Goal: Task Accomplishment & Management: Use online tool/utility

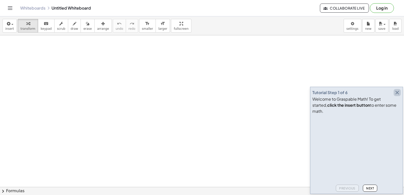
click at [396, 96] on icon "button" at bounding box center [397, 93] width 6 height 6
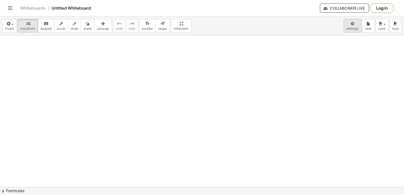
click at [353, 24] on body "Graspable Math Activities Get Started Activity Bank Assigned Work Classes White…" at bounding box center [202, 97] width 404 height 195
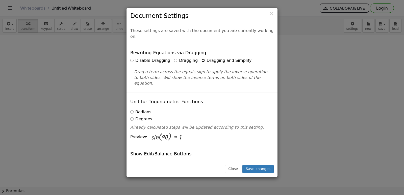
drag, startPoint x: 354, startPoint y: 23, endPoint x: 201, endPoint y: 56, distance: 155.9
click at [201, 58] on label "Dragging and Simplify" at bounding box center [226, 61] width 50 height 6
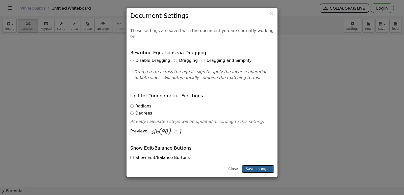
click at [251, 168] on button "Save changes" at bounding box center [257, 169] width 31 height 9
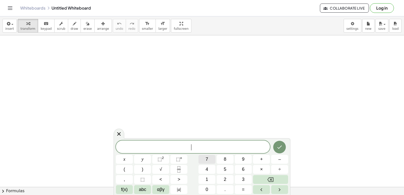
click at [213, 158] on button "7" at bounding box center [206, 159] width 17 height 9
click at [261, 170] on span "×" at bounding box center [261, 169] width 3 height 7
click at [262, 166] on span "×" at bounding box center [261, 169] width 3 height 7
click at [271, 181] on icon "Backspace" at bounding box center [270, 180] width 6 height 6
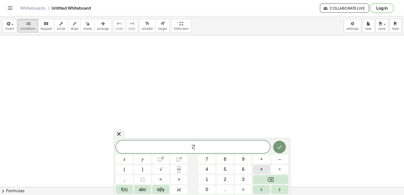
click at [263, 165] on button "×" at bounding box center [261, 169] width 17 height 9
click at [265, 179] on button "Backspace" at bounding box center [270, 179] width 35 height 9
click at [143, 186] on span "abc" at bounding box center [142, 189] width 7 height 7
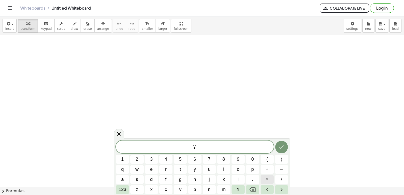
click at [268, 181] on span "×" at bounding box center [267, 179] width 3 height 7
click at [253, 191] on icon "Backspace" at bounding box center [252, 190] width 6 height 6
click at [121, 186] on button "123" at bounding box center [122, 189] width 13 height 9
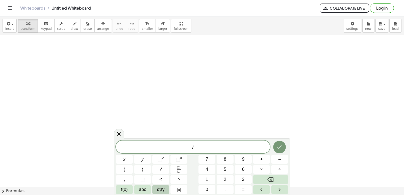
click at [155, 186] on button "αβγ" at bounding box center [160, 189] width 17 height 9
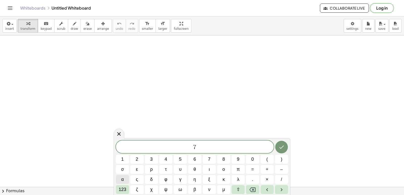
click at [121, 183] on button "α" at bounding box center [122, 179] width 13 height 9
click at [249, 191] on icon "Backspace" at bounding box center [252, 190] width 6 height 6
click at [120, 186] on button "123" at bounding box center [122, 189] width 13 height 9
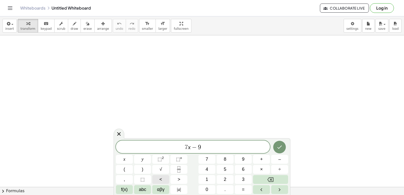
click at [161, 178] on span "<" at bounding box center [160, 179] width 3 height 7
click at [243, 191] on span "=" at bounding box center [243, 189] width 3 height 7
click at [243, 186] on button "=" at bounding box center [243, 189] width 17 height 9
click at [278, 148] on icon "Done" at bounding box center [279, 147] width 6 height 6
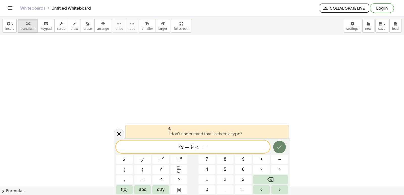
click at [278, 145] on icon "Done" at bounding box center [279, 147] width 6 height 6
click at [261, 179] on button "Backspace" at bounding box center [270, 179] width 35 height 9
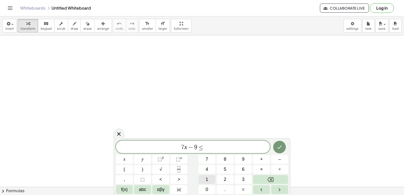
click at [211, 178] on button "1" at bounding box center [206, 179] width 17 height 9
click at [225, 175] on button "2" at bounding box center [225, 179] width 17 height 9
click at [190, 150] on span "7 x − ​ 9 ≤ 1 2" at bounding box center [193, 147] width 154 height 7
click at [191, 147] on span "−" at bounding box center [187, 147] width 7 height 6
drag, startPoint x: 191, startPoint y: 147, endPoint x: 209, endPoint y: 146, distance: 17.9
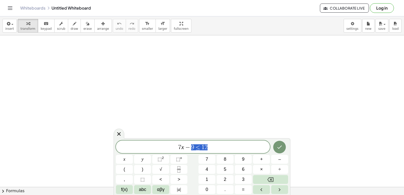
click at [208, 146] on span "7 x − 9 ≤ 1 2" at bounding box center [193, 147] width 154 height 7
click at [209, 146] on span "7 x − 9 ≤ 1 2 ​" at bounding box center [193, 147] width 154 height 7
drag, startPoint x: 175, startPoint y: 148, endPoint x: 100, endPoint y: 122, distance: 78.7
click at [147, 137] on body "Graspable Math Activities Get Started Activity Bank Assigned Work Classes White…" at bounding box center [202, 97] width 404 height 195
drag, startPoint x: 100, startPoint y: 122, endPoint x: 77, endPoint y: 72, distance: 55.1
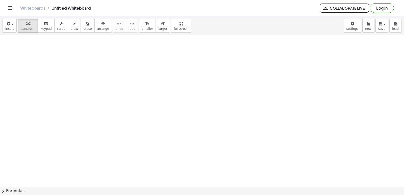
drag, startPoint x: 78, startPoint y: 72, endPoint x: 185, endPoint y: 95, distance: 109.8
drag, startPoint x: 185, startPoint y: 95, endPoint x: 140, endPoint y: 114, distance: 48.7
drag, startPoint x: 140, startPoint y: 114, endPoint x: 160, endPoint y: 139, distance: 32.1
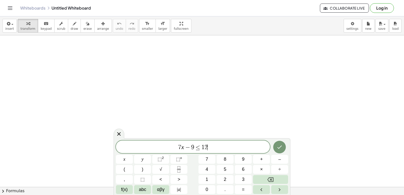
click at [277, 143] on button "Done" at bounding box center [279, 147] width 13 height 13
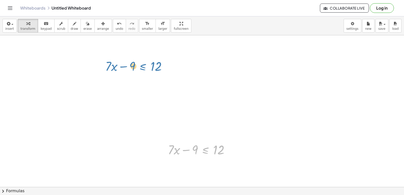
drag, startPoint x: 199, startPoint y: 153, endPoint x: 135, endPoint y: 68, distance: 106.3
drag, startPoint x: 228, startPoint y: 151, endPoint x: 163, endPoint y: 98, distance: 83.8
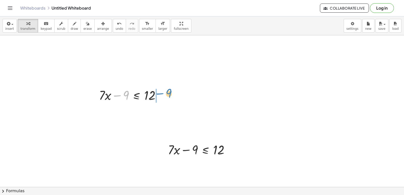
drag, startPoint x: 118, startPoint y: 93, endPoint x: 161, endPoint y: 91, distance: 42.7
click at [161, 91] on div at bounding box center [131, 94] width 70 height 17
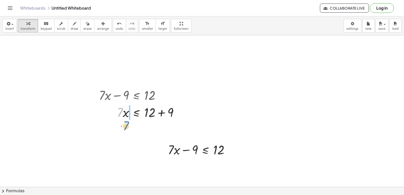
drag, startPoint x: 122, startPoint y: 110, endPoint x: 128, endPoint y: 124, distance: 15.2
drag, startPoint x: 125, startPoint y: 126, endPoint x: 113, endPoint y: 111, distance: 20.2
click at [137, 95] on div "+ · 7 · x − 9 ≤ 12 · 7 · x ≤ + 12 + 9 · 7 · 7 · x 9 ≤ 12 + +" at bounding box center [137, 95] width 0 height 0
click at [162, 130] on div at bounding box center [140, 129] width 88 height 17
drag, startPoint x: 123, startPoint y: 129, endPoint x: 120, endPoint y: 140, distance: 11.9
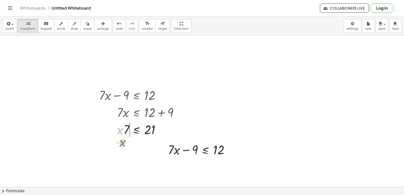
drag, startPoint x: 118, startPoint y: 128, endPoint x: 121, endPoint y: 142, distance: 14.0
drag, startPoint x: 125, startPoint y: 129, endPoint x: 124, endPoint y: 148, distance: 18.7
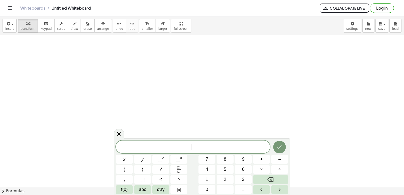
scroll to position [260, 0]
click at [220, 170] on button "5" at bounding box center [225, 169] width 17 height 9
click at [118, 156] on button "x" at bounding box center [124, 159] width 17 height 9
click at [275, 158] on button "–" at bounding box center [279, 159] width 17 height 9
click at [208, 176] on span "1" at bounding box center [207, 179] width 3 height 7
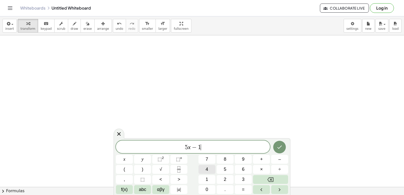
click at [206, 168] on span "4" at bounding box center [207, 169] width 3 height 7
click at [175, 178] on button ">" at bounding box center [178, 179] width 17 height 9
click at [239, 190] on button "=" at bounding box center [243, 189] width 17 height 9
click at [206, 175] on div "5 x − 1 4 ≥ x y ⬚ 2 ⬚ n 7 8 9 + – ( ) √ 4 5 6 × ÷ , ⬚ < > 1 2 3 f(x) abc αβγ | …" at bounding box center [202, 168] width 172 height 54
click at [204, 177] on button "1" at bounding box center [206, 179] width 17 height 9
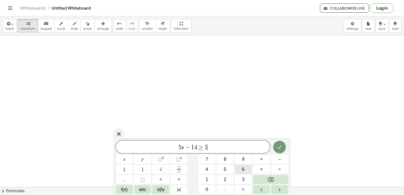
click at [240, 168] on button "6" at bounding box center [243, 169] width 17 height 9
click at [279, 148] on icon "Done" at bounding box center [279, 147] width 6 height 6
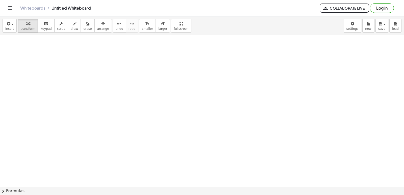
drag, startPoint x: 132, startPoint y: 101, endPoint x: 114, endPoint y: 100, distance: 17.5
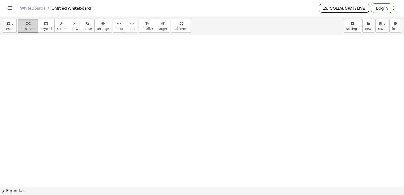
click at [23, 25] on div "button" at bounding box center [27, 23] width 15 height 6
click at [24, 28] on span "transform" at bounding box center [27, 29] width 15 height 4
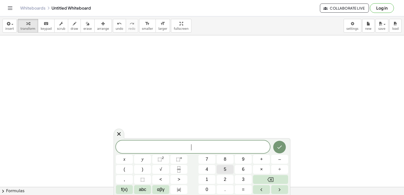
click at [226, 169] on button "5" at bounding box center [225, 169] width 17 height 9
click at [121, 159] on button "x" at bounding box center [124, 159] width 17 height 9
click at [274, 157] on button "–" at bounding box center [279, 159] width 17 height 9
click at [209, 177] on button "1" at bounding box center [206, 179] width 17 height 9
click at [209, 169] on button "4" at bounding box center [206, 169] width 17 height 9
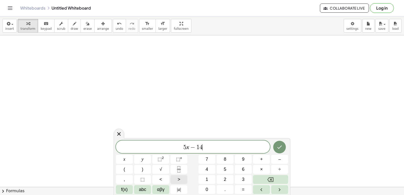
click at [182, 179] on button ">" at bounding box center [178, 179] width 17 height 9
click at [238, 188] on button "=" at bounding box center [243, 189] width 17 height 9
click at [205, 177] on button "1" at bounding box center [206, 179] width 17 height 9
click at [239, 169] on button "6" at bounding box center [243, 169] width 17 height 9
click at [280, 145] on icon "Done" at bounding box center [279, 147] width 6 height 6
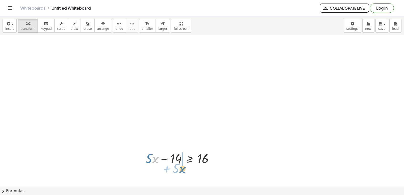
drag, startPoint x: 153, startPoint y: 158, endPoint x: 173, endPoint y: 170, distance: 23.4
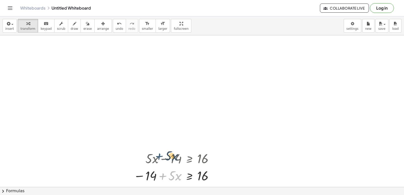
drag, startPoint x: 161, startPoint y: 176, endPoint x: 157, endPoint y: 156, distance: 20.5
click at [189, 159] on div "+ · 5 · x − 14 ≥ 16 + · 5 · x + · 5 · x − 14 ≥ 16" at bounding box center [189, 159] width 0 height 0
drag, startPoint x: 151, startPoint y: 174, endPoint x: 151, endPoint y: 154, distance: 19.9
drag, startPoint x: 152, startPoint y: 175, endPoint x: 176, endPoint y: 159, distance: 29.6
drag, startPoint x: 163, startPoint y: 175, endPoint x: 213, endPoint y: 176, distance: 49.8
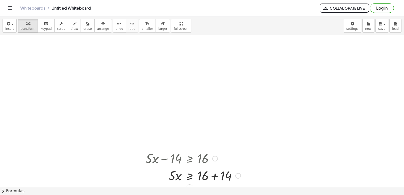
click at [214, 176] on div at bounding box center [193, 175] width 100 height 17
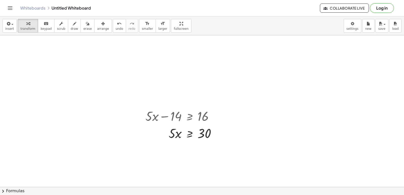
scroll to position [354, 0]
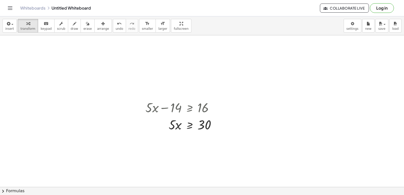
drag, startPoint x: 176, startPoint y: 131, endPoint x: 176, endPoint y: 136, distance: 5.6
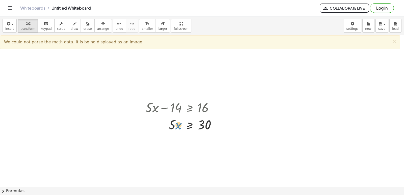
drag, startPoint x: 179, startPoint y: 124, endPoint x: 179, endPoint y: 151, distance: 27.0
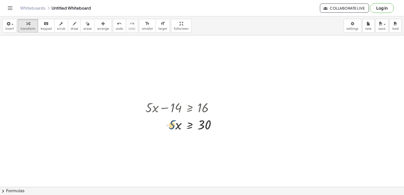
click at [177, 124] on div at bounding box center [182, 124] width 79 height 17
drag, startPoint x: 180, startPoint y: 124, endPoint x: 172, endPoint y: 125, distance: 7.8
click at [175, 130] on div at bounding box center [182, 124] width 79 height 17
click at [175, 126] on div at bounding box center [182, 124] width 79 height 17
click at [176, 126] on div at bounding box center [182, 124] width 79 height 17
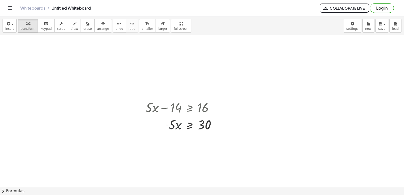
click at [176, 126] on div at bounding box center [182, 124] width 79 height 17
drag, startPoint x: 176, startPoint y: 126, endPoint x: 179, endPoint y: 142, distance: 16.1
drag, startPoint x: 157, startPoint y: 68, endPoint x: 151, endPoint y: 76, distance: 9.7
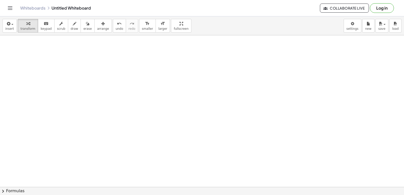
scroll to position [581, 0]
drag, startPoint x: 157, startPoint y: 65, endPoint x: 130, endPoint y: 115, distance: 57.0
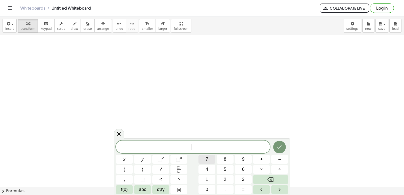
click at [209, 161] on button "7" at bounding box center [206, 159] width 17 height 9
click at [121, 159] on button "x" at bounding box center [124, 159] width 17 height 9
click at [258, 159] on button "+" at bounding box center [261, 159] width 17 height 9
click at [239, 170] on button "6" at bounding box center [243, 169] width 17 height 9
click at [157, 180] on button "<" at bounding box center [160, 179] width 17 height 9
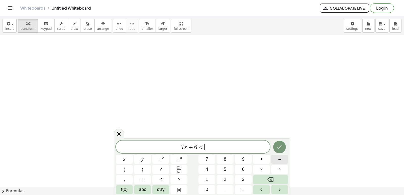
click at [279, 162] on span "–" at bounding box center [279, 159] width 3 height 7
click at [211, 179] on button "1" at bounding box center [206, 179] width 17 height 9
click at [218, 166] on button "5" at bounding box center [225, 169] width 17 height 9
click at [276, 144] on button "Done" at bounding box center [279, 147] width 13 height 13
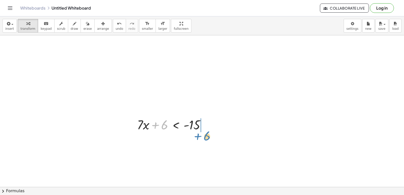
drag, startPoint x: 157, startPoint y: 125, endPoint x: 199, endPoint y: 136, distance: 43.8
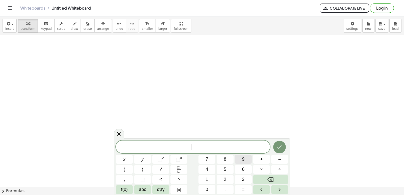
click at [242, 156] on span "9" at bounding box center [243, 159] width 3 height 7
click at [118, 158] on button "x" at bounding box center [124, 159] width 17 height 9
click at [281, 159] on button "–" at bounding box center [279, 159] width 17 height 9
click at [202, 176] on button "1" at bounding box center [206, 179] width 17 height 9
click at [217, 164] on div "8" at bounding box center [225, 159] width 17 height 9
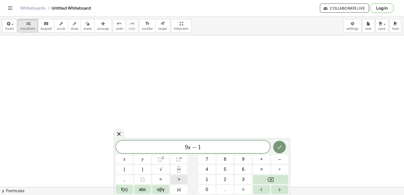
click at [182, 176] on button ">" at bounding box center [178, 179] width 17 height 9
click at [243, 185] on button "=" at bounding box center [243, 189] width 17 height 9
click at [221, 180] on div "9 x − 1 ≥ ​ x y ⬚ 2 ⬚ n 7 8 9 + – ( ) √ 4 5 6 × ÷ , ⬚ < > 1 2 3 f(x) abc αβγ | …" at bounding box center [202, 168] width 172 height 54
click at [223, 177] on button "2" at bounding box center [225, 179] width 17 height 9
click at [206, 179] on span "1" at bounding box center [207, 179] width 3 height 7
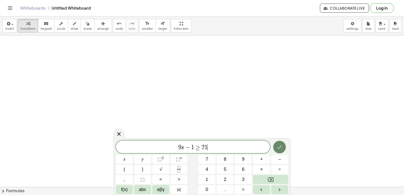
click at [275, 145] on button "Done" at bounding box center [279, 147] width 13 height 13
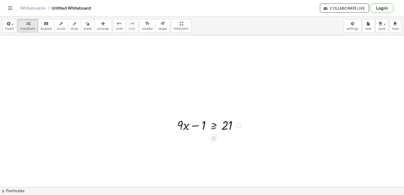
scroll to position [1112, 0]
drag, startPoint x: 194, startPoint y: 122, endPoint x: 236, endPoint y: 122, distance: 41.9
click at [236, 122] on div at bounding box center [208, 124] width 69 height 17
click at [237, 141] on div at bounding box center [217, 141] width 86 height 17
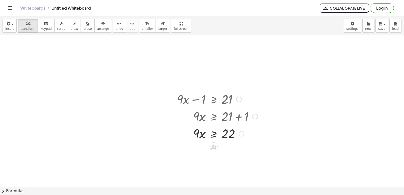
click at [239, 133] on div at bounding box center [242, 134] width 6 height 6
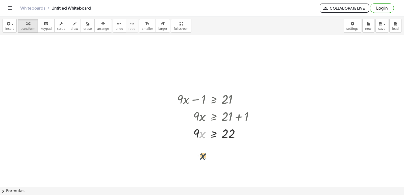
drag, startPoint x: 202, startPoint y: 135, endPoint x: 203, endPoint y: 160, distance: 24.8
drag, startPoint x: 198, startPoint y: 134, endPoint x: 201, endPoint y: 151, distance: 18.0
drag, startPoint x: 195, startPoint y: 152, endPoint x: 200, endPoint y: 164, distance: 12.7
click at [214, 99] on div "+ · 9 · x − 1 ≥ 21 · 9 · x ≥ + 21 + 1 · 9 · x ≥ 22 · x · 9 ≥ 22 · 9 · x ≥ 22 Tr…" at bounding box center [214, 99] width 0 height 0
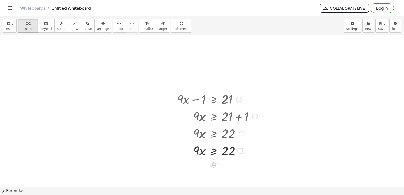
click at [202, 154] on div at bounding box center [217, 150] width 86 height 17
drag, startPoint x: 192, startPoint y: 132, endPoint x: 198, endPoint y: 116, distance: 17.3
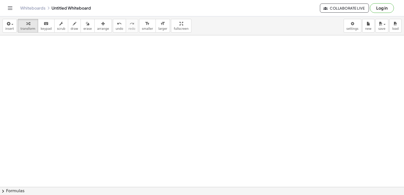
scroll to position [1365, 0]
drag, startPoint x: 177, startPoint y: 149, endPoint x: 174, endPoint y: 147, distance: 3.6
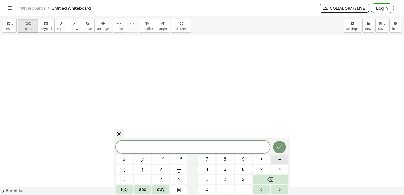
click at [280, 160] on button "–" at bounding box center [279, 159] width 17 height 9
click at [226, 178] on span "2" at bounding box center [225, 179] width 3 height 7
click at [128, 155] on button "x" at bounding box center [124, 159] width 17 height 9
click at [257, 160] on button "+" at bounding box center [261, 159] width 17 height 9
click at [241, 163] on button "9" at bounding box center [243, 159] width 17 height 9
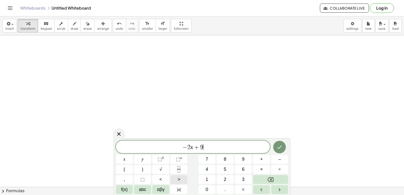
click at [181, 174] on div "− 2 x + 9 ​ x y ⬚ 2 ⬚ n 7 8 9 + – ( ) √ 4 5 6 × ÷ , ⬚ < > 1 2 3 f(x) abc αβγ | …" at bounding box center [202, 168] width 172 height 54
click at [179, 175] on button ">" at bounding box center [178, 179] width 17 height 9
click at [240, 189] on button "=" at bounding box center [243, 189] width 17 height 9
click at [206, 178] on span "1" at bounding box center [207, 179] width 3 height 7
click at [224, 168] on span "5" at bounding box center [225, 169] width 3 height 7
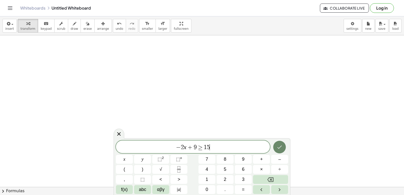
click at [277, 145] on icon "Done" at bounding box center [279, 147] width 6 height 6
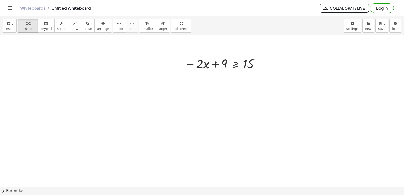
scroll to position [1466, 0]
drag, startPoint x: 217, startPoint y: 59, endPoint x: 264, endPoint y: 62, distance: 46.3
click at [264, 62] on div "+ 9 − · 2 · x + 9 ≥ 15" at bounding box center [221, 58] width 88 height 20
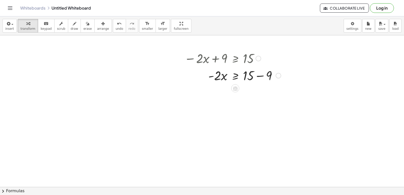
click at [258, 74] on div at bounding box center [233, 75] width 102 height 17
drag, startPoint x: 216, startPoint y: 90, endPoint x: 245, endPoint y: 101, distance: 30.5
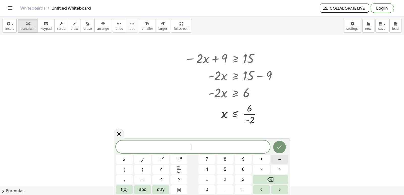
click at [280, 156] on span "–" at bounding box center [279, 159] width 3 height 7
click at [200, 158] on button "7" at bounding box center [206, 159] width 17 height 9
click at [124, 156] on button "x" at bounding box center [124, 159] width 17 height 9
click at [273, 158] on button "–" at bounding box center [279, 159] width 17 height 9
click at [204, 177] on button "1" at bounding box center [206, 179] width 17 height 9
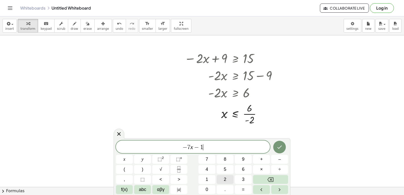
click at [225, 175] on button "2" at bounding box center [225, 179] width 17 height 9
click at [181, 176] on button ">" at bounding box center [178, 179] width 17 height 9
click at [244, 190] on span "=" at bounding box center [243, 189] width 3 height 7
click at [241, 159] on button "9" at bounding box center [243, 159] width 17 height 9
click at [279, 148] on icon "Done" at bounding box center [279, 147] width 6 height 6
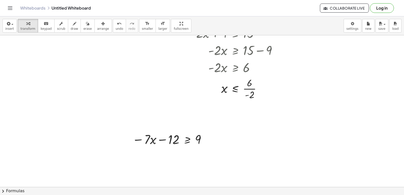
scroll to position [1517, 0]
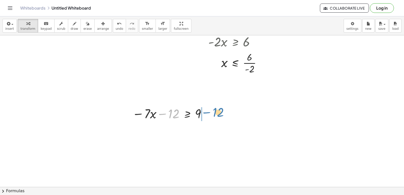
drag, startPoint x: 166, startPoint y: 113, endPoint x: 210, endPoint y: 111, distance: 44.5
click at [210, 111] on div at bounding box center [170, 113] width 81 height 17
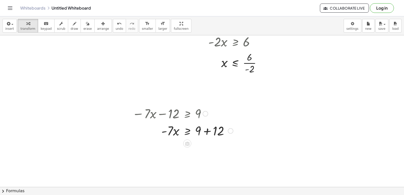
click at [205, 131] on div at bounding box center [183, 130] width 106 height 17
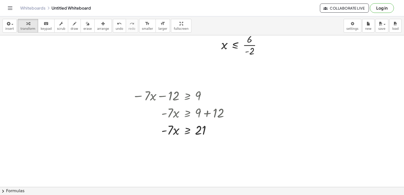
scroll to position [1543, 0]
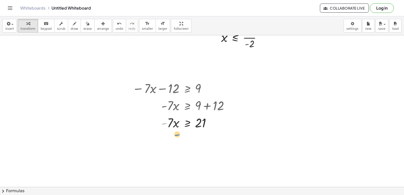
drag, startPoint x: 164, startPoint y: 121, endPoint x: 152, endPoint y: 117, distance: 12.7
click at [153, 118] on div at bounding box center [183, 122] width 106 height 17
drag, startPoint x: 168, startPoint y: 122, endPoint x: 196, endPoint y: 135, distance: 31.4
click at [197, 144] on div at bounding box center [183, 143] width 106 height 25
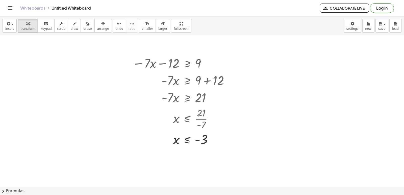
drag, startPoint x: 155, startPoint y: 160, endPoint x: 192, endPoint y: 168, distance: 37.7
click at [70, 28] on button "draw" at bounding box center [74, 26] width 13 height 14
drag, startPoint x: 146, startPoint y: 164, endPoint x: 247, endPoint y: 190, distance: 104.2
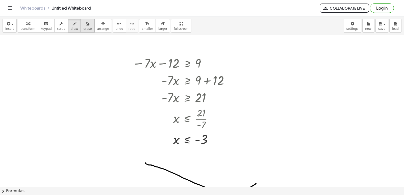
click at [86, 22] on icon "button" at bounding box center [88, 24] width 4 height 6
drag, startPoint x: 146, startPoint y: 163, endPoint x: 210, endPoint y: 175, distance: 65.3
click at [297, 195] on html "Graspable Math Activities Get Started Activity Bank Assigned Work Classes White…" at bounding box center [202, 97] width 404 height 195
click at [71, 24] on div "button" at bounding box center [75, 23] width 8 height 6
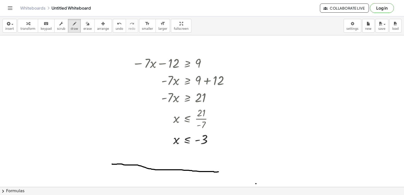
drag, startPoint x: 112, startPoint y: 164, endPoint x: 226, endPoint y: 169, distance: 113.7
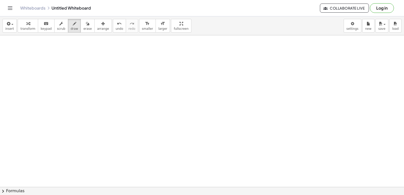
scroll to position [1770, 0]
drag, startPoint x: 41, startPoint y: 22, endPoint x: 45, endPoint y: 23, distance: 4.3
click at [44, 22] on icon "keyboard" at bounding box center [46, 24] width 5 height 6
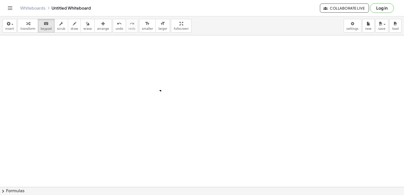
drag, startPoint x: 174, startPoint y: 129, endPoint x: 174, endPoint y: 119, distance: 10.6
drag, startPoint x: 174, startPoint y: 123, endPoint x: 127, endPoint y: 108, distance: 49.6
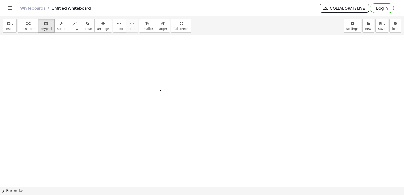
click at [22, 27] on span "transform" at bounding box center [27, 29] width 15 height 4
drag, startPoint x: 159, startPoint y: 170, endPoint x: 159, endPoint y: 167, distance: 2.6
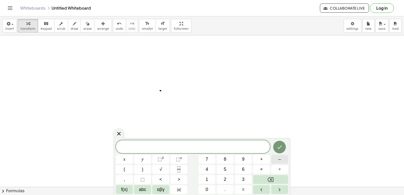
click at [276, 160] on button "–" at bounding box center [279, 159] width 17 height 9
click at [126, 157] on button "x" at bounding box center [124, 159] width 17 height 9
click at [260, 162] on span "+" at bounding box center [261, 159] width 3 height 7
click at [205, 156] on button "7" at bounding box center [206, 159] width 17 height 9
click at [179, 175] on button ">" at bounding box center [178, 179] width 17 height 9
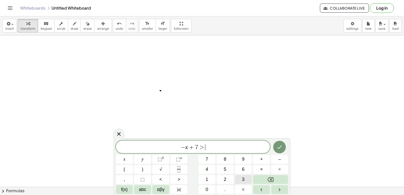
click at [237, 176] on button "3" at bounding box center [243, 179] width 17 height 9
click at [281, 148] on icon "Done" at bounding box center [279, 147] width 6 height 6
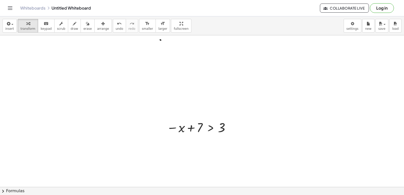
scroll to position [1846, 0]
drag, startPoint x: 191, startPoint y: 100, endPoint x: 235, endPoint y: 100, distance: 43.4
click at [235, 100] on div "+ 7 − x + 7 > 3" at bounding box center [197, 102] width 77 height 19
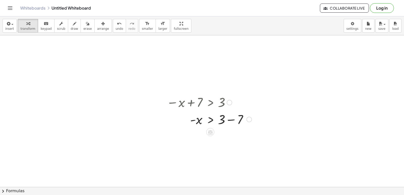
click at [230, 120] on div at bounding box center [209, 119] width 90 height 17
click at [198, 138] on div at bounding box center [209, 136] width 90 height 17
drag, startPoint x: 191, startPoint y: 136, endPoint x: 219, endPoint y: 137, distance: 27.3
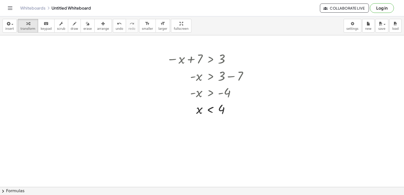
scroll to position [1897, 0]
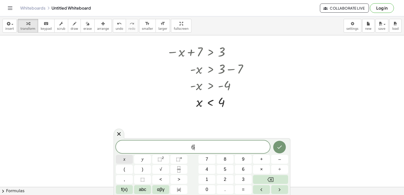
click at [125, 160] on span "x" at bounding box center [124, 159] width 2 height 7
click at [263, 158] on button "+" at bounding box center [261, 159] width 17 height 9
click at [225, 177] on span "2" at bounding box center [225, 179] width 3 height 7
click at [229, 165] on div "6 x + 2 ​ x y ⬚ 2 ⬚ n 7 8 9 + – ( ) √ 4 5 6 × ÷ , ⬚ < > 1 2 3 f(x) abc αβγ | a …" at bounding box center [202, 168] width 172 height 54
click at [227, 166] on button "5" at bounding box center [225, 169] width 17 height 9
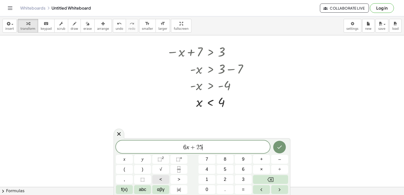
click at [163, 176] on button "<" at bounding box center [160, 179] width 17 height 9
click at [243, 188] on span "=" at bounding box center [243, 189] width 3 height 7
click at [277, 156] on button "–" at bounding box center [279, 159] width 17 height 9
click at [208, 176] on button "1" at bounding box center [206, 179] width 17 height 9
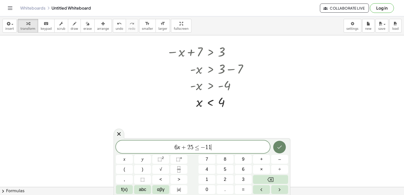
click at [276, 148] on button "Done" at bounding box center [279, 147] width 13 height 13
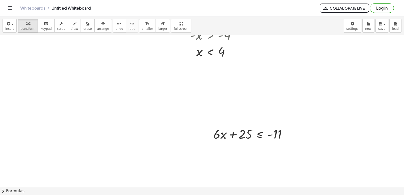
scroll to position [1973, 0]
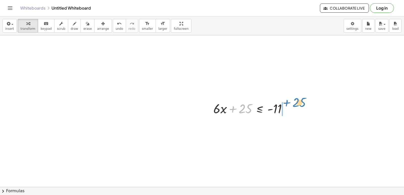
drag, startPoint x: 242, startPoint y: 107, endPoint x: 296, endPoint y: 101, distance: 54.1
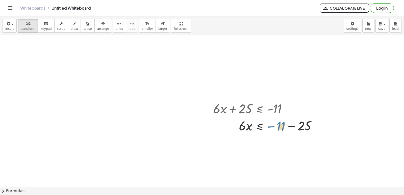
click at [275, 123] on div at bounding box center [267, 125] width 112 height 17
click at [287, 123] on div at bounding box center [267, 125] width 112 height 17
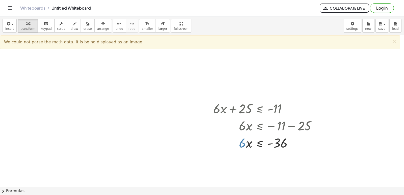
drag, startPoint x: 241, startPoint y: 144, endPoint x: 273, endPoint y: 159, distance: 35.8
drag, startPoint x: 242, startPoint y: 143, endPoint x: 256, endPoint y: 146, distance: 13.6
click at [256, 146] on div at bounding box center [267, 142] width 112 height 17
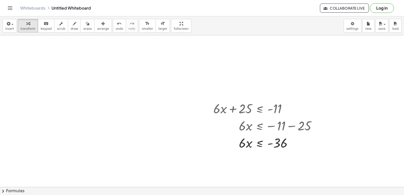
click at [242, 143] on div at bounding box center [267, 142] width 112 height 17
drag, startPoint x: 242, startPoint y: 141, endPoint x: 285, endPoint y: 147, distance: 42.6
click at [284, 147] on div at bounding box center [267, 142] width 112 height 17
drag, startPoint x: 243, startPoint y: 141, endPoint x: 227, endPoint y: 149, distance: 17.4
click at [245, 152] on div "+ · 6 · x + 25 ≤ - 11 · 6 · x ≤ − 11 − 25 · 6 · x ≤ - 36" at bounding box center [265, 125] width 118 height 54
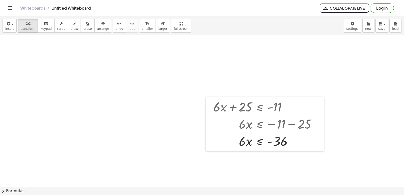
drag, startPoint x: 212, startPoint y: 142, endPoint x: 213, endPoint y: 137, distance: 5.3
click at [213, 137] on div at bounding box center [210, 124] width 8 height 54
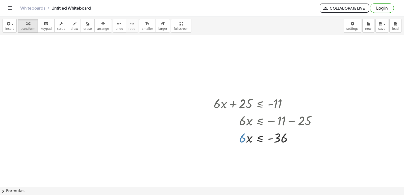
drag, startPoint x: 241, startPoint y: 138, endPoint x: 292, endPoint y: 148, distance: 51.8
click at [293, 147] on div "+ · 6 · x + 25 ≤ - 11 · 6 · x ≤ − 11 − 25 · 6 · x ≤ - 36" at bounding box center [265, 120] width 118 height 54
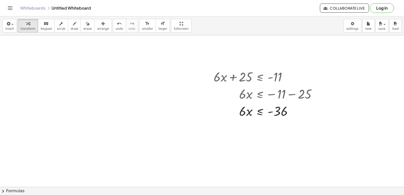
scroll to position [2124, 0]
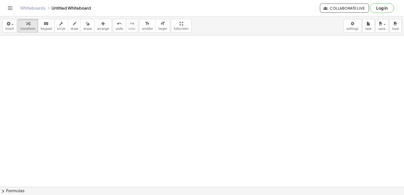
drag, startPoint x: 200, startPoint y: 140, endPoint x: 199, endPoint y: 145, distance: 5.1
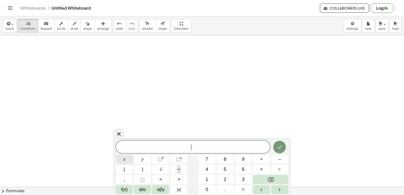
click at [121, 157] on button "x" at bounding box center [124, 159] width 17 height 9
click at [158, 160] on span "⬚" at bounding box center [160, 159] width 4 height 5
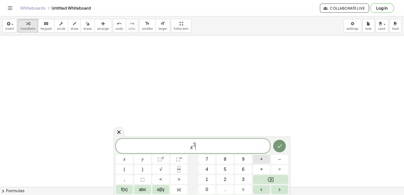
click at [265, 156] on button "+" at bounding box center [261, 159] width 17 height 9
click at [205, 162] on button "7" at bounding box center [206, 159] width 17 height 9
click at [128, 160] on button "x" at bounding box center [124, 159] width 17 height 9
click at [262, 159] on span "+" at bounding box center [261, 159] width 3 height 7
click at [210, 176] on button "1" at bounding box center [206, 179] width 17 height 9
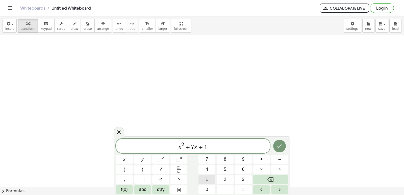
click at [210, 176] on button "1" at bounding box center [206, 179] width 17 height 9
click at [178, 179] on span ">" at bounding box center [178, 179] width 3 height 7
click at [243, 191] on span "=" at bounding box center [243, 189] width 3 height 7
click at [206, 190] on span "0" at bounding box center [207, 189] width 3 height 7
click at [275, 143] on button "Done" at bounding box center [279, 146] width 13 height 13
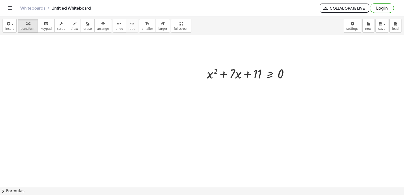
scroll to position [2200, 0]
click at [23, 23] on div "button" at bounding box center [27, 23] width 15 height 6
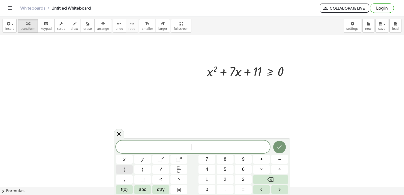
click at [122, 168] on button "(" at bounding box center [124, 169] width 17 height 9
click at [127, 159] on button "x" at bounding box center [124, 159] width 17 height 9
click at [259, 160] on button "+" at bounding box center [261, 159] width 17 height 9
click at [278, 177] on button "Backspace" at bounding box center [270, 179] width 35 height 9
click at [277, 175] on div "( x ​ ) x y ⬚ 2 ⬚ n 7 8 9 + – ( ) √ 4 5 6 × ÷ , ⬚ < > 1 2 3 f(x) abc αβγ | a | …" at bounding box center [202, 167] width 172 height 55
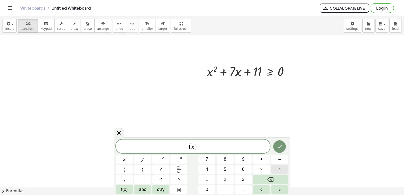
drag, startPoint x: 277, startPoint y: 174, endPoint x: 277, endPoint y: 167, distance: 7.8
click at [277, 172] on div "( x ​ ) x y ⬚ 2 ⬚ n 7 8 9 + – ( ) √ 4 5 6 × ÷ , ⬚ < > 1 2 3 f(x) abc αβγ | a | …" at bounding box center [202, 167] width 172 height 55
click at [261, 171] on div "( x ) x y ⬚ 2 ⬚ n 7 8 9 + – ( ) √ 4 5 6 × ÷ , ⬚ < > 1 2 3 f(x) abc αβγ | a | 0 …" at bounding box center [202, 167] width 172 height 55
click at [262, 180] on button "Backspace" at bounding box center [270, 179] width 35 height 9
click at [262, 179] on button "Backspace" at bounding box center [270, 179] width 35 height 9
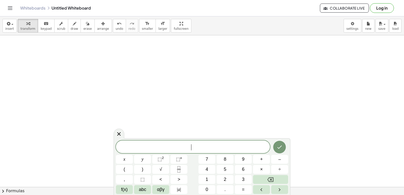
scroll to position [2276, 0]
click at [258, 171] on button "×" at bounding box center [261, 169] width 17 height 9
click at [270, 176] on button "Backspace" at bounding box center [270, 179] width 35 height 9
click at [128, 158] on button "x" at bounding box center [124, 159] width 17 height 9
drag, startPoint x: 128, startPoint y: 158, endPoint x: 99, endPoint y: 153, distance: 29.2
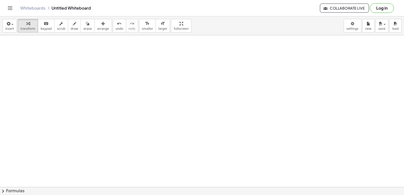
drag, startPoint x: 148, startPoint y: 143, endPoint x: 151, endPoint y: 142, distance: 3.1
drag, startPoint x: 151, startPoint y: 142, endPoint x: 120, endPoint y: 149, distance: 31.5
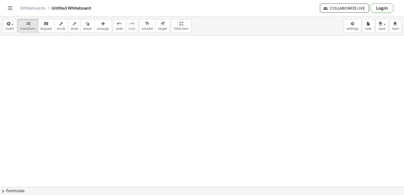
drag, startPoint x: 141, startPoint y: 65, endPoint x: 142, endPoint y: 69, distance: 3.9
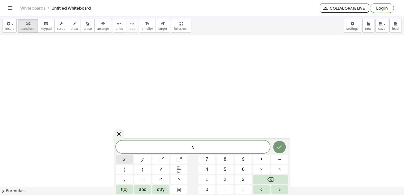
click at [119, 161] on button "x" at bounding box center [124, 159] width 17 height 9
click at [164, 158] on button "⬚ 2" at bounding box center [160, 159] width 17 height 9
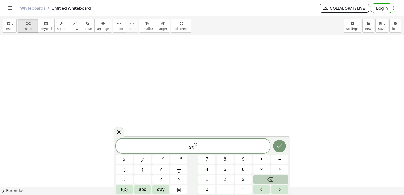
click at [266, 178] on button "Backspace" at bounding box center [270, 179] width 35 height 9
click at [261, 181] on button "Backspace" at bounding box center [270, 179] width 35 height 9
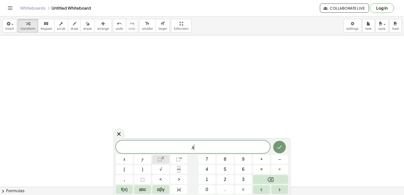
click at [164, 155] on button "⬚ 2" at bounding box center [160, 159] width 17 height 9
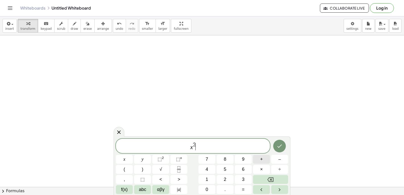
click at [259, 154] on div "x 2 ​ x y ⬚ 2 ⬚ n 7 8 9 + – ( ) √ 4 5 6 × ÷ , ⬚ < > 1 2 3 f(x) abc αβγ | a | 0 …" at bounding box center [202, 166] width 172 height 55
click at [265, 156] on button "+" at bounding box center [261, 159] width 17 height 9
click at [204, 157] on button "7" at bounding box center [206, 159] width 17 height 9
click at [122, 158] on button "x" at bounding box center [124, 159] width 17 height 9
click at [265, 159] on button "+" at bounding box center [261, 159] width 17 height 9
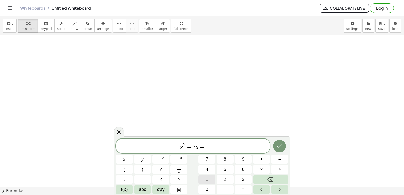
click at [210, 181] on button "1" at bounding box center [206, 179] width 17 height 9
click at [225, 182] on span "2" at bounding box center [225, 179] width 3 height 7
click at [160, 181] on span "<" at bounding box center [160, 179] width 3 height 7
click at [246, 191] on button "=" at bounding box center [243, 189] width 17 height 9
click at [205, 188] on button "0" at bounding box center [206, 189] width 17 height 9
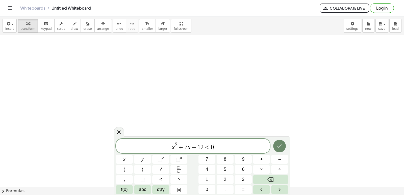
click at [281, 145] on icon "Done" at bounding box center [279, 146] width 6 height 6
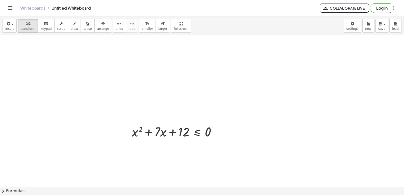
drag, startPoint x: 142, startPoint y: 153, endPoint x: 144, endPoint y: 154, distance: 2.7
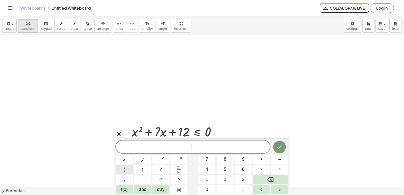
click at [129, 166] on button "(" at bounding box center [124, 169] width 17 height 9
click at [127, 159] on button "x" at bounding box center [124, 159] width 17 height 9
click at [262, 159] on span "+" at bounding box center [261, 159] width 3 height 7
click at [209, 167] on button "4" at bounding box center [206, 169] width 17 height 9
click at [141, 168] on button ")" at bounding box center [142, 169] width 17 height 9
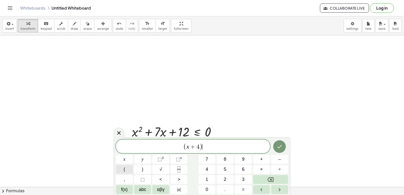
click at [127, 166] on button "(" at bounding box center [124, 169] width 17 height 9
click at [123, 156] on button "x" at bounding box center [124, 159] width 17 height 9
click at [260, 159] on button "+" at bounding box center [261, 159] width 17 height 9
click at [243, 177] on span "3" at bounding box center [243, 179] width 3 height 7
click at [144, 166] on button ")" at bounding box center [142, 169] width 17 height 9
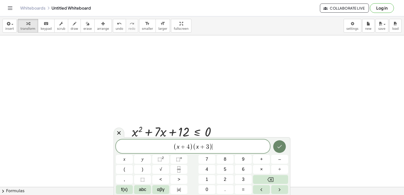
click at [277, 143] on button "Done" at bounding box center [279, 146] width 13 height 13
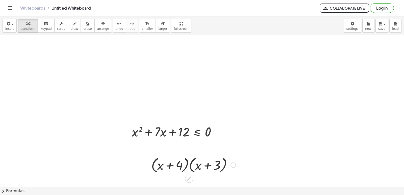
click at [190, 166] on div at bounding box center [194, 164] width 90 height 19
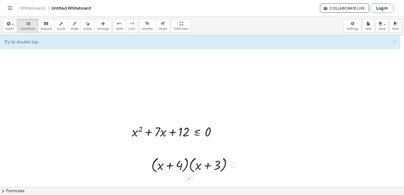
click at [187, 163] on div at bounding box center [194, 164] width 90 height 19
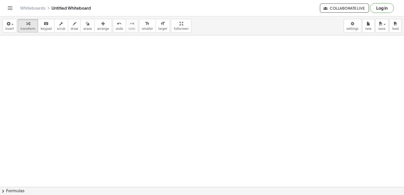
scroll to position [2453, 0]
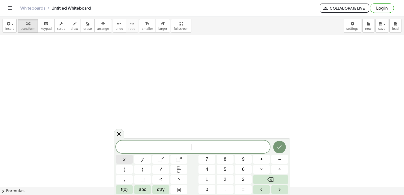
click at [125, 158] on span "x" at bounding box center [124, 159] width 2 height 7
click at [158, 160] on span "⬚" at bounding box center [160, 159] width 4 height 5
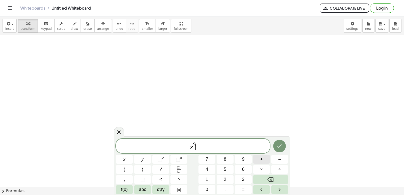
click at [259, 160] on button "+" at bounding box center [261, 159] width 17 height 9
click at [210, 160] on button "7" at bounding box center [206, 159] width 17 height 9
click at [124, 158] on span "x" at bounding box center [124, 159] width 2 height 7
click at [259, 159] on button "+" at bounding box center [261, 159] width 17 height 9
click at [208, 179] on span "1" at bounding box center [207, 179] width 3 height 7
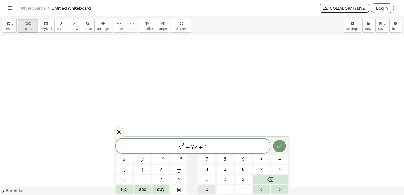
click at [208, 190] on button "0" at bounding box center [206, 189] width 17 height 9
click at [177, 179] on span ">" at bounding box center [178, 179] width 3 height 7
click at [205, 189] on button "0" at bounding box center [206, 189] width 17 height 9
click at [278, 144] on icon "Done" at bounding box center [279, 146] width 6 height 6
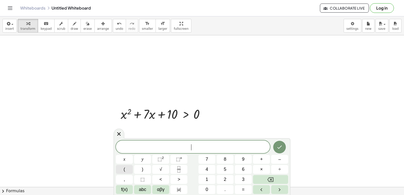
click at [124, 165] on button "(" at bounding box center [124, 169] width 17 height 9
click at [124, 158] on span "x" at bounding box center [124, 159] width 2 height 7
click at [221, 167] on button "5" at bounding box center [225, 169] width 17 height 9
click at [271, 178] on icon "Backspace" at bounding box center [270, 179] width 6 height 5
click at [260, 156] on button "+" at bounding box center [261, 159] width 17 height 9
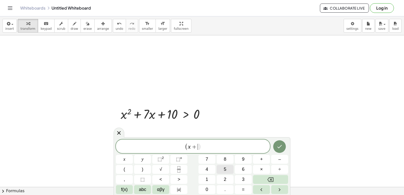
click at [226, 169] on span "5" at bounding box center [225, 169] width 3 height 7
click at [143, 168] on button ")" at bounding box center [142, 169] width 17 height 9
click at [125, 167] on button "(" at bounding box center [124, 169] width 17 height 9
click at [123, 155] on div "( x + 5 ) ( ) x y ⬚ 2 ⬚ n 7 8 9 + – ( ) √ 4 5 6 × ÷ , ⬚ < > 1 2 3 f(x) abc αβγ …" at bounding box center [202, 167] width 172 height 55
click at [120, 156] on button "x" at bounding box center [124, 159] width 17 height 9
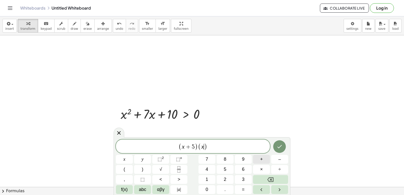
click at [263, 156] on button "+" at bounding box center [261, 159] width 17 height 9
click at [224, 179] on span "2" at bounding box center [225, 179] width 3 height 7
click at [142, 166] on button ")" at bounding box center [142, 169] width 17 height 9
click at [174, 177] on button ">" at bounding box center [178, 179] width 17 height 9
click at [280, 179] on button "Backspace" at bounding box center [270, 179] width 35 height 9
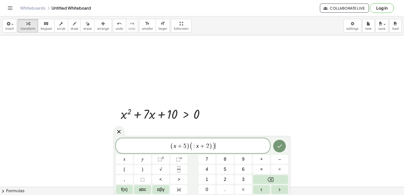
click at [223, 149] on span "( x + 5 ) ( ( x + 2 ) ) ​" at bounding box center [193, 146] width 154 height 10
click at [263, 180] on button "Backspace" at bounding box center [270, 179] width 35 height 9
click at [175, 177] on button ">" at bounding box center [178, 179] width 17 height 9
click at [203, 189] on button "0" at bounding box center [206, 189] width 17 height 9
click at [277, 144] on icon "Done" at bounding box center [279, 147] width 6 height 6
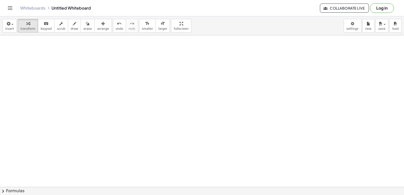
scroll to position [2782, 0]
